Goal: Transaction & Acquisition: Purchase product/service

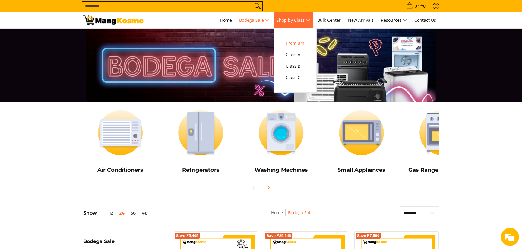
click at [302, 44] on span "Premium" at bounding box center [295, 43] width 18 height 8
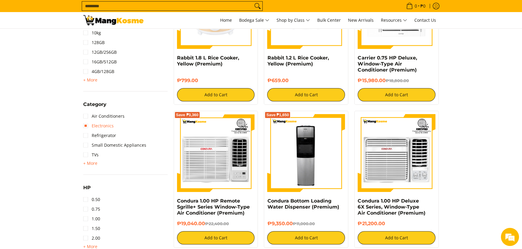
scroll to position [332, 0]
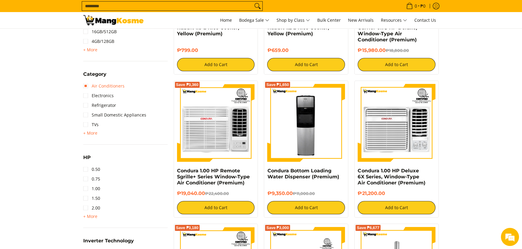
click at [90, 86] on link "Air Conditioners" at bounding box center [103, 86] width 41 height 10
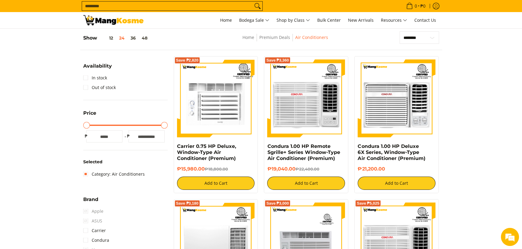
scroll to position [90, 0]
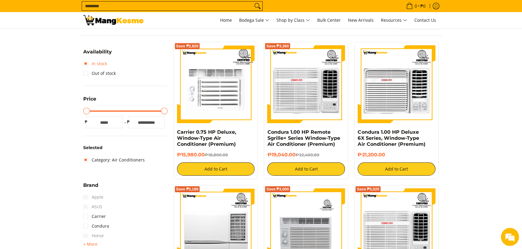
click at [87, 63] on link "In stock" at bounding box center [95, 64] width 24 height 10
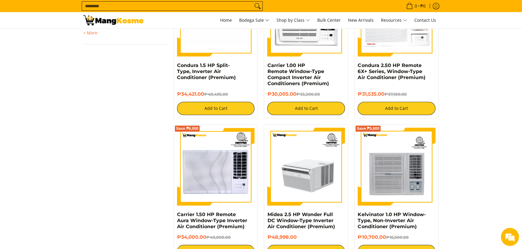
scroll to position [850, 0]
